Goal: Transaction & Acquisition: Purchase product/service

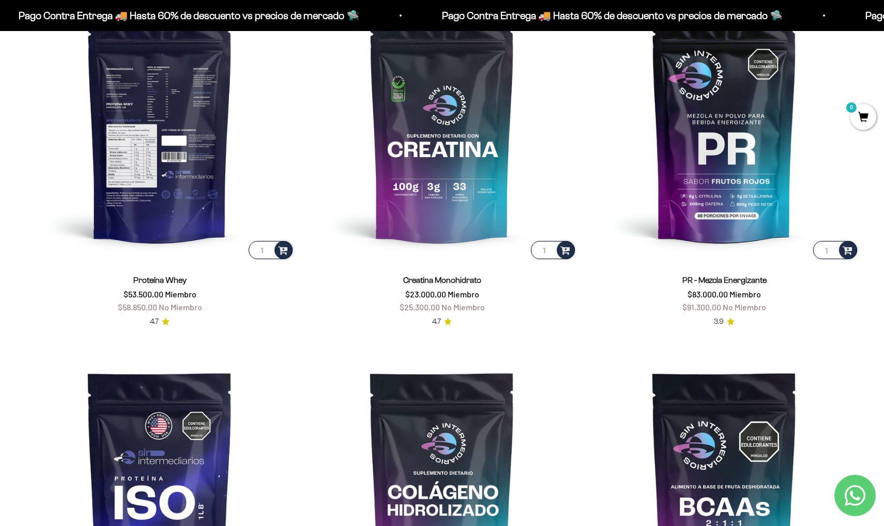
scroll to position [566, 0]
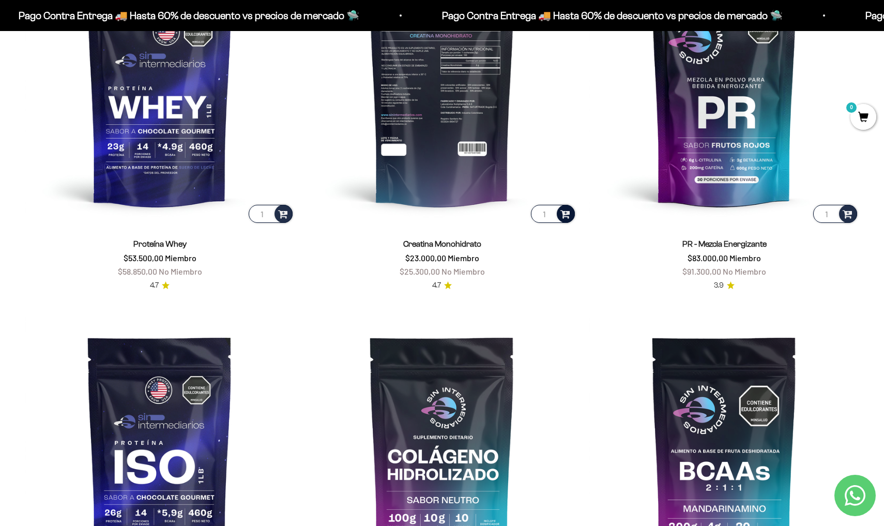
click at [565, 215] on span at bounding box center [566, 213] width 10 height 12
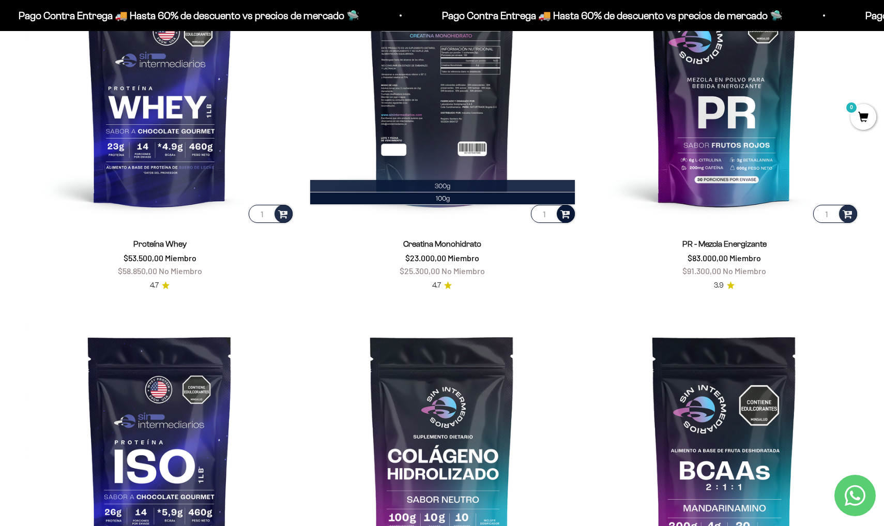
click at [451, 185] on li "300g" at bounding box center [442, 186] width 265 height 12
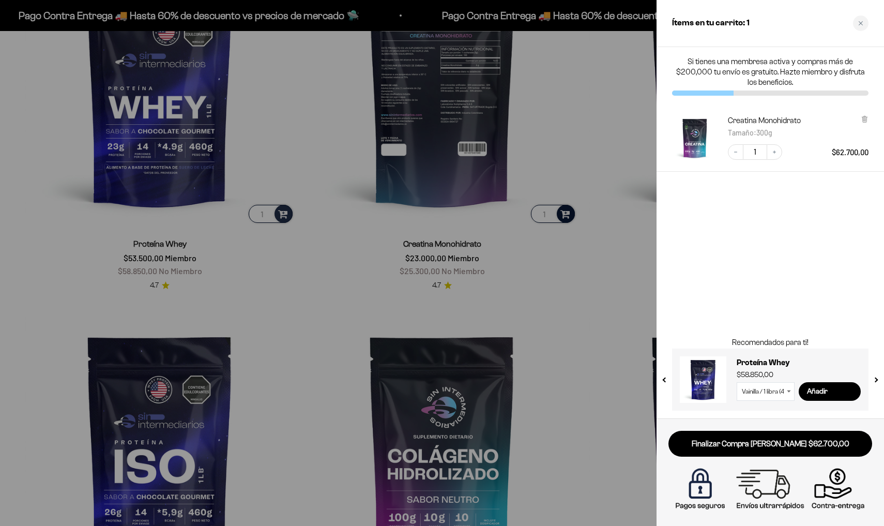
click at [611, 282] on div at bounding box center [442, 263] width 884 height 526
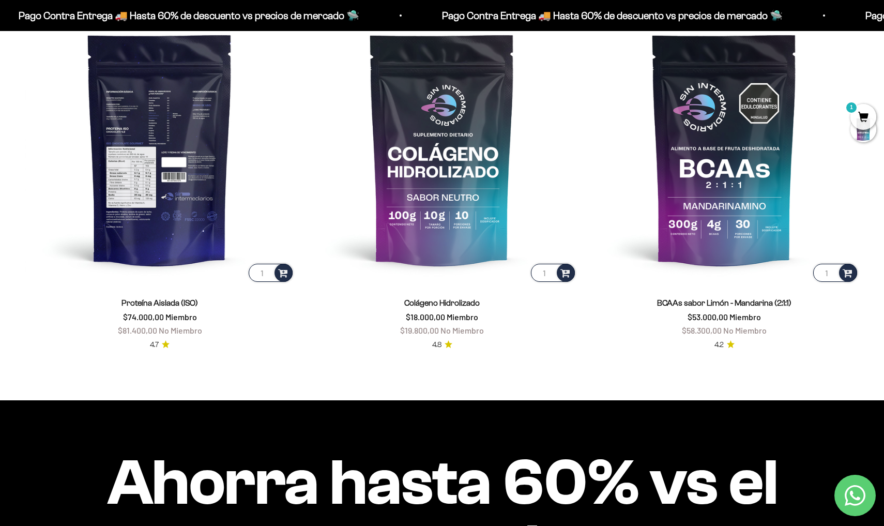
scroll to position [924, 0]
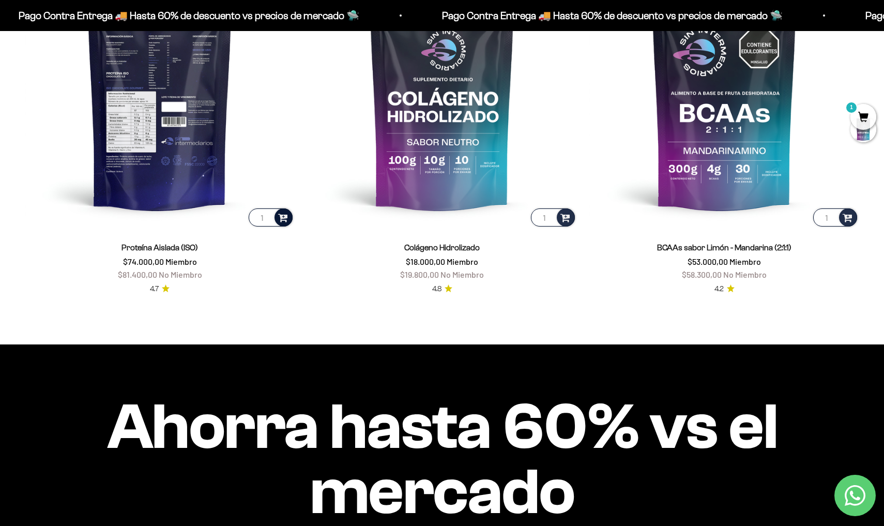
click at [282, 223] on span at bounding box center [283, 217] width 10 height 12
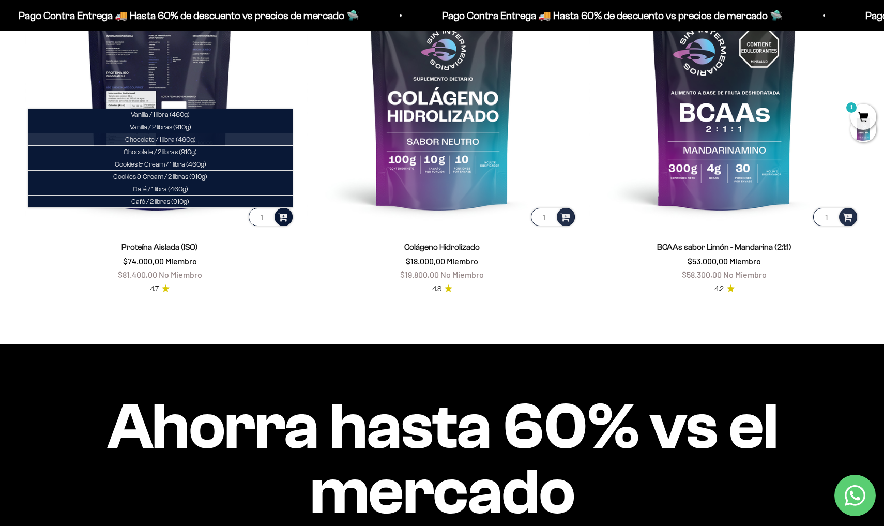
click at [197, 146] on li "Chocolate / 1 libra (460g)" at bounding box center [160, 139] width 265 height 12
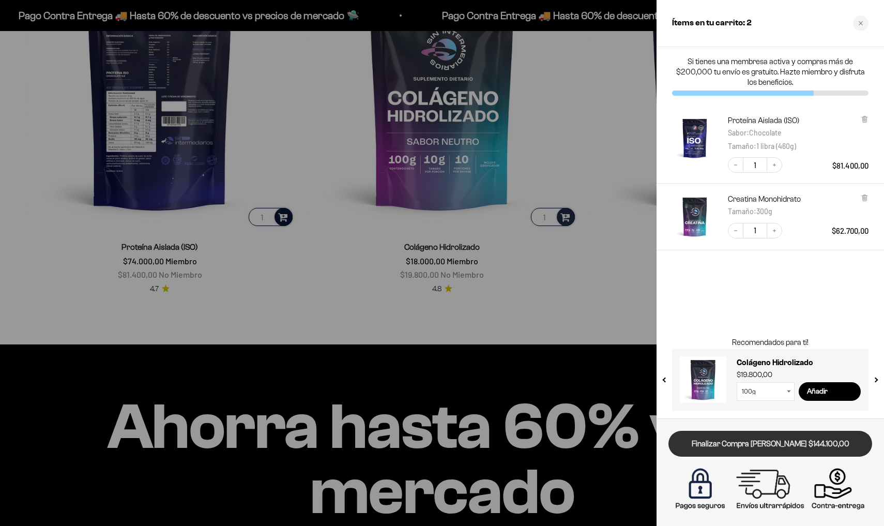
click at [718, 444] on link "Finalizar Compra [PERSON_NAME] $144.100,00" at bounding box center [771, 444] width 204 height 26
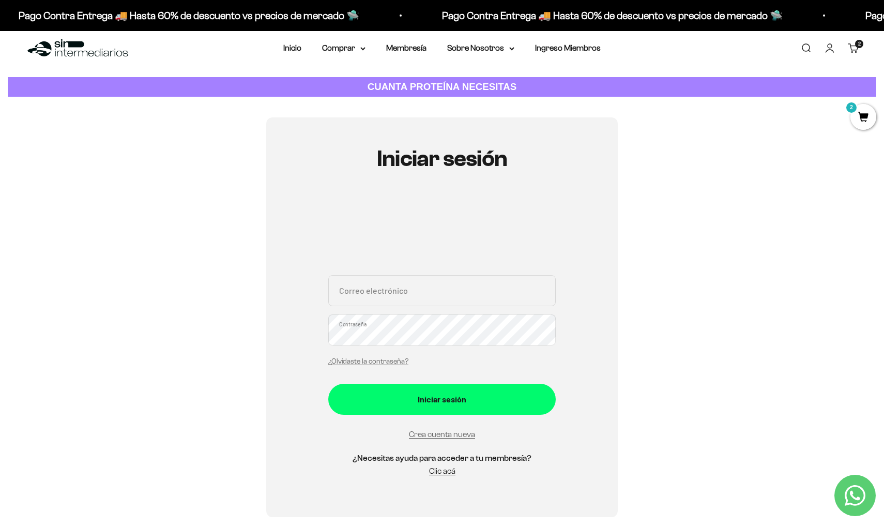
scroll to position [11, 0]
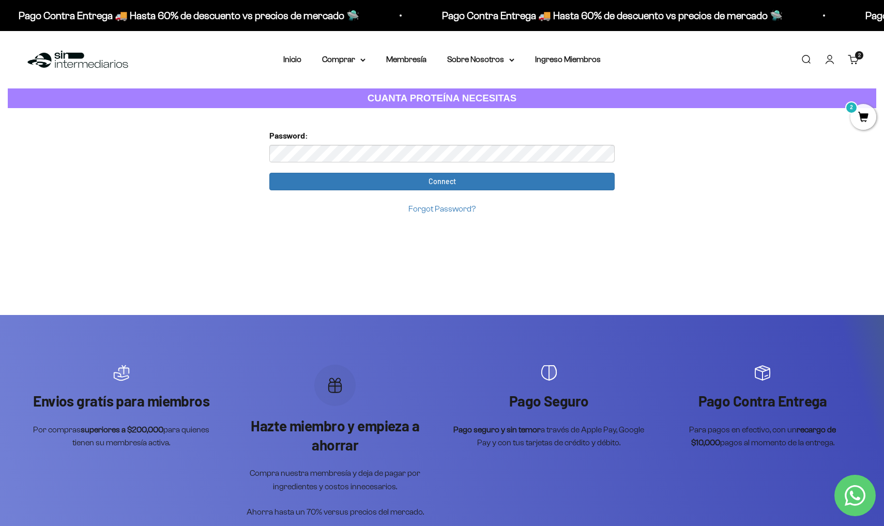
click at [867, 115] on span "2" at bounding box center [864, 117] width 26 height 26
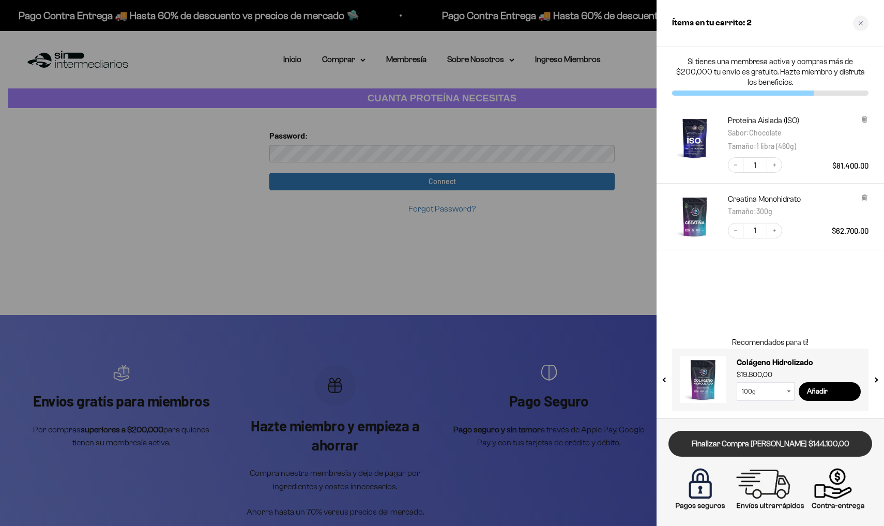
click at [723, 434] on link "Finalizar Compra [PERSON_NAME] $144.100,00" at bounding box center [771, 444] width 204 height 26
